Goal: Information Seeking & Learning: Find specific fact

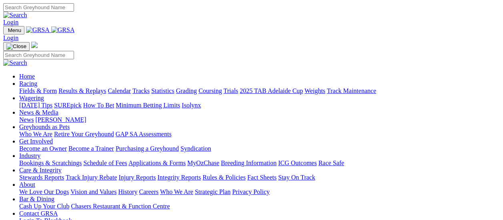
click at [82, 87] on link "Results & Replays" at bounding box center [82, 90] width 48 height 7
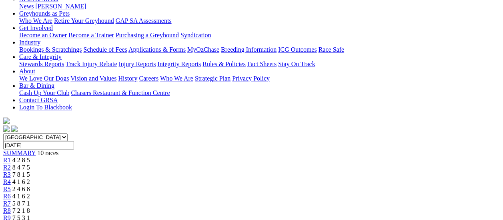
scroll to position [120, 0]
